Goal: Information Seeking & Learning: Learn about a topic

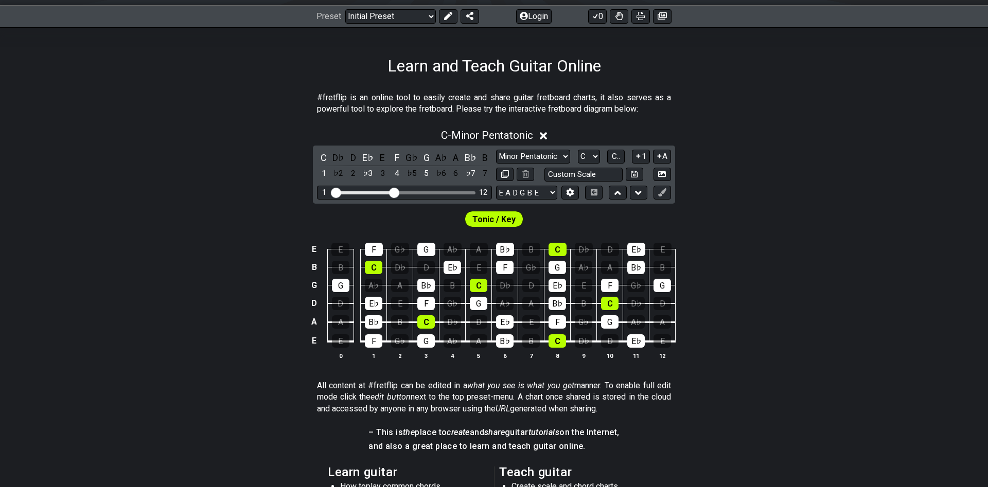
scroll to position [158, 0]
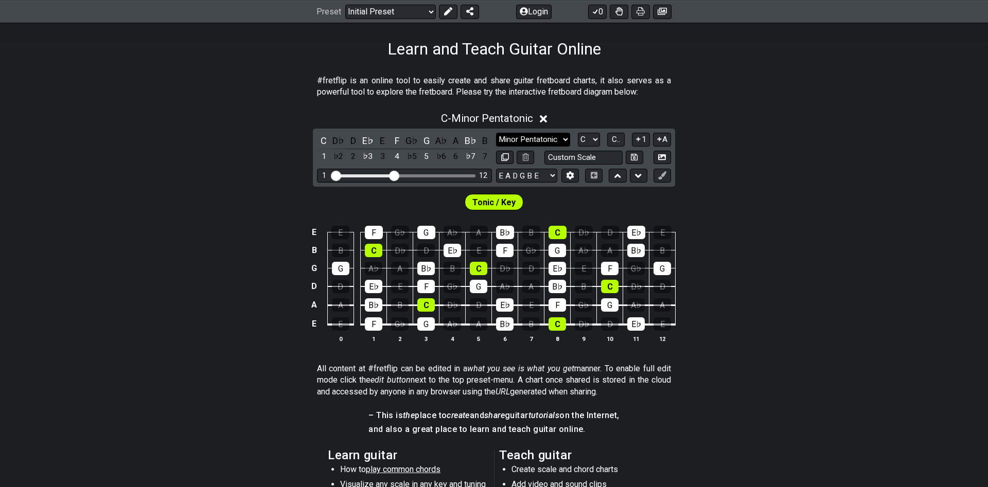
click at [496, 133] on select "Minor Pentatonic Click to edit Minor Pentatonic Major Pentatonic Minor Blues Ma…" at bounding box center [533, 140] width 74 height 14
select select "Major Pentatonic"
click option "Major Pentatonic" at bounding box center [0, 0] width 0 height 0
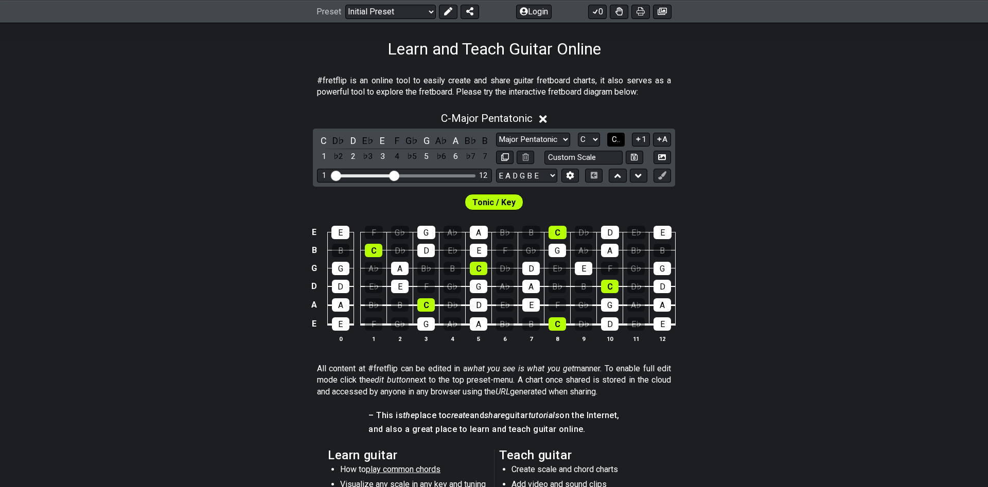
click at [615, 138] on span "C.." at bounding box center [616, 139] width 8 height 9
click at [615, 141] on span "1..7" at bounding box center [615, 139] width 12 height 9
click at [615, 141] on span "..." at bounding box center [616, 139] width 5 height 9
click at [615, 141] on span "C.." at bounding box center [616, 139] width 8 height 9
click at [615, 141] on span "1..7" at bounding box center [615, 139] width 12 height 9
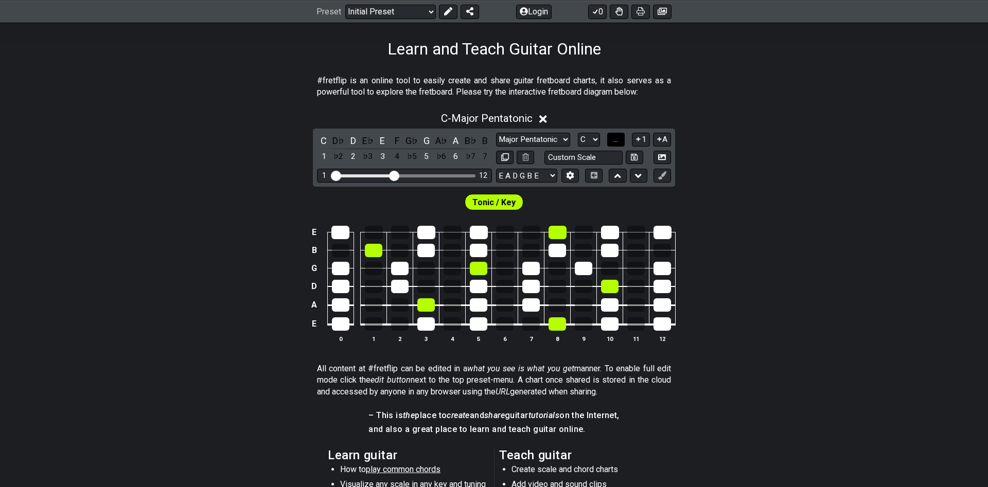
click at [615, 140] on span "..." at bounding box center [616, 139] width 5 height 9
click at [615, 140] on span "C.." at bounding box center [616, 139] width 8 height 9
click at [615, 140] on span "1..7" at bounding box center [615, 139] width 12 height 9
click at [615, 140] on span "..." at bounding box center [616, 139] width 5 height 9
click at [578, 133] on select "A♭ A A♯ B♭ B C C♯ D♭ D D♯ E♭ E F F♯ G♭ G G♯" at bounding box center [589, 140] width 22 height 14
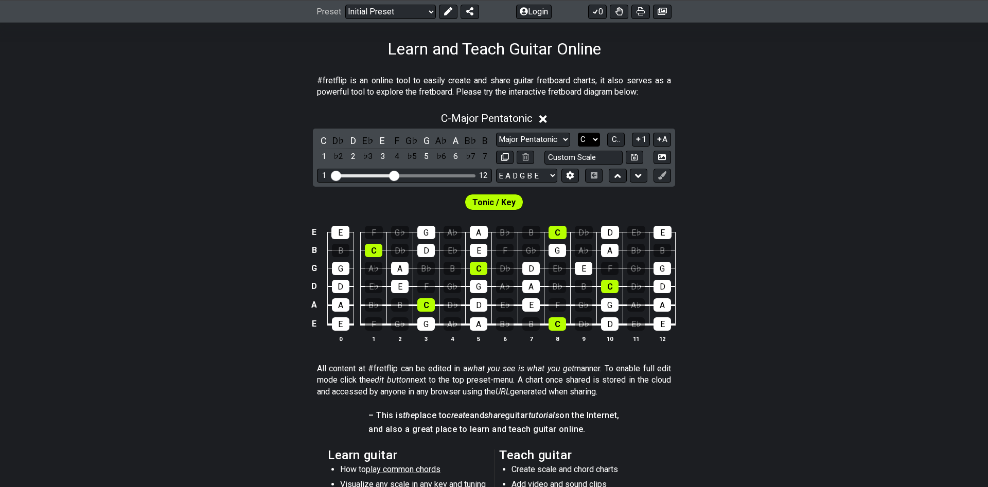
select select "A"
click option "A" at bounding box center [0, 0] width 0 height 0
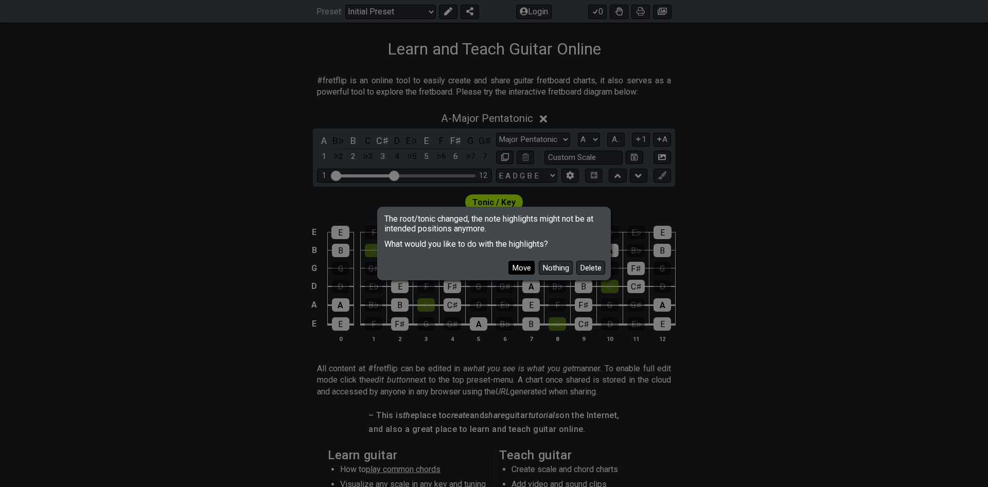
click at [517, 265] on button "Move" at bounding box center [522, 268] width 26 height 14
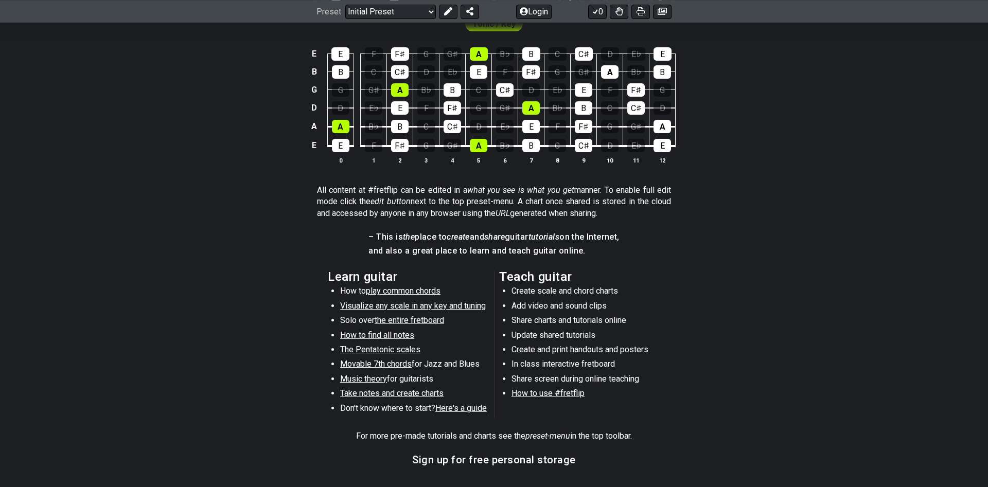
scroll to position [315, 0]
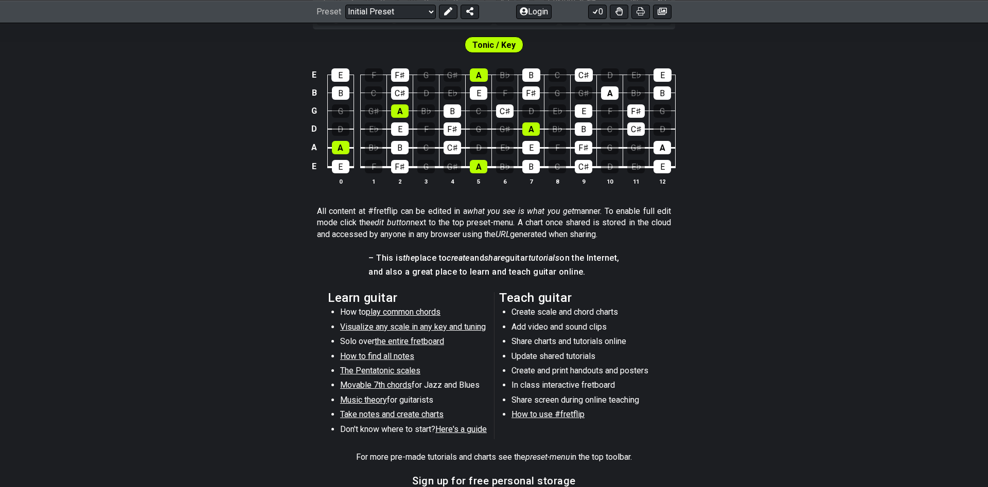
click at [397, 312] on span "play common chords" at bounding box center [403, 312] width 75 height 10
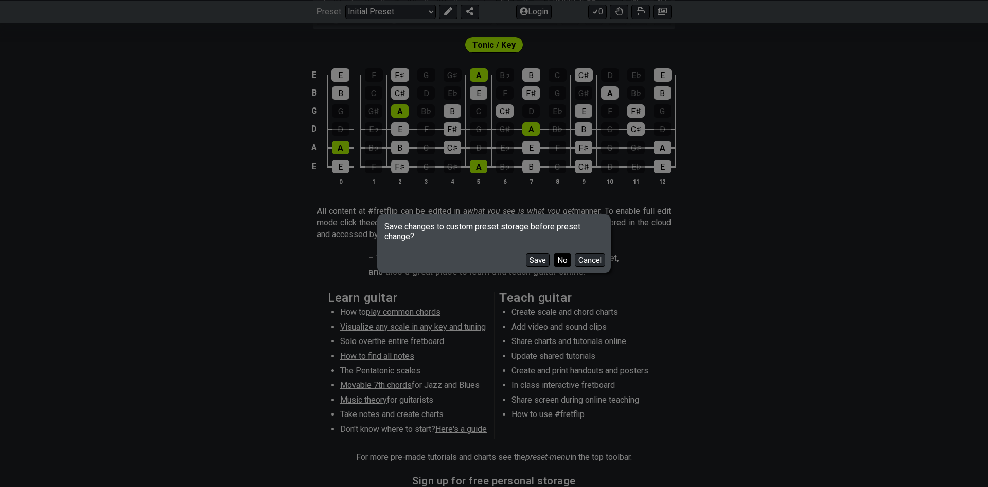
click at [561, 263] on button "No" at bounding box center [563, 260] width 18 height 14
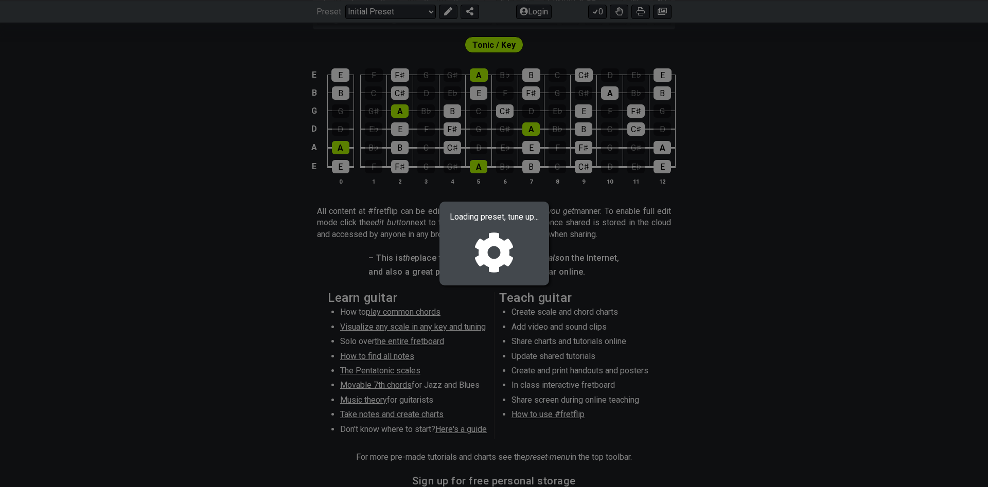
select select "/common-guitar-chords"
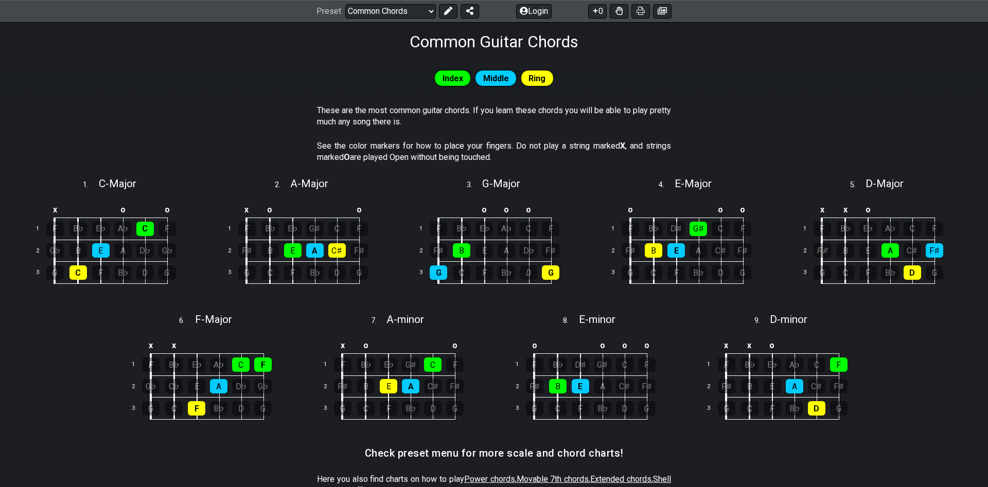
scroll to position [210, 0]
